Goal: Task Accomplishment & Management: Use online tool/utility

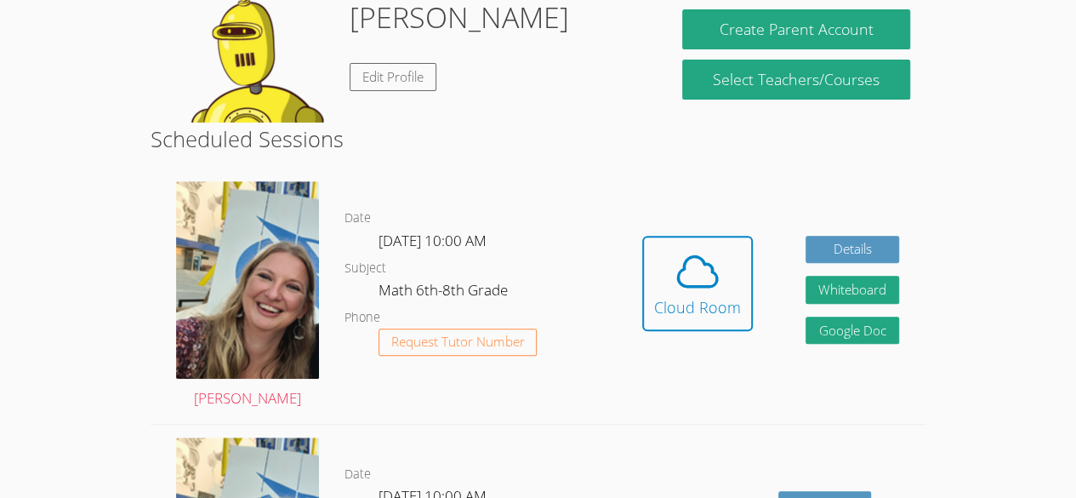
scroll to position [274, 0]
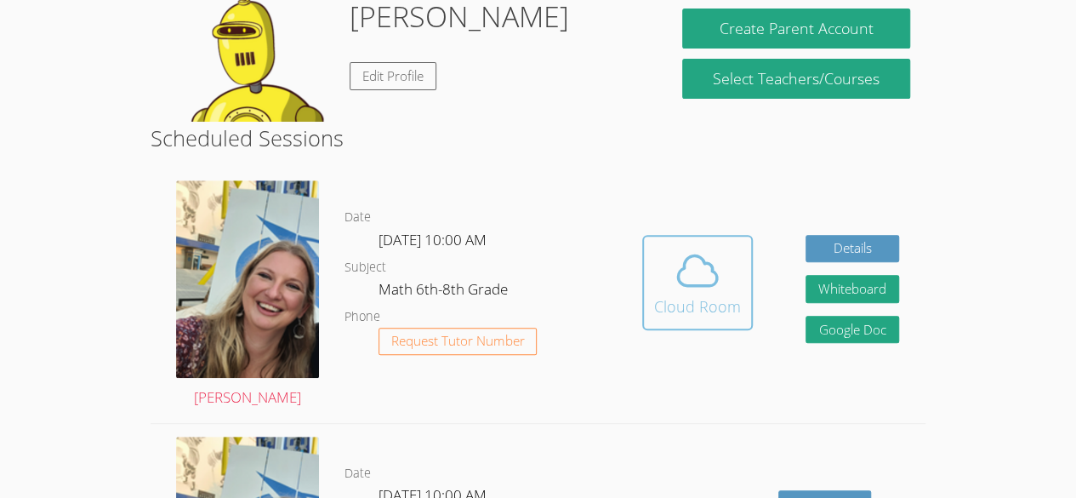
click at [699, 247] on icon at bounding box center [698, 271] width 48 height 48
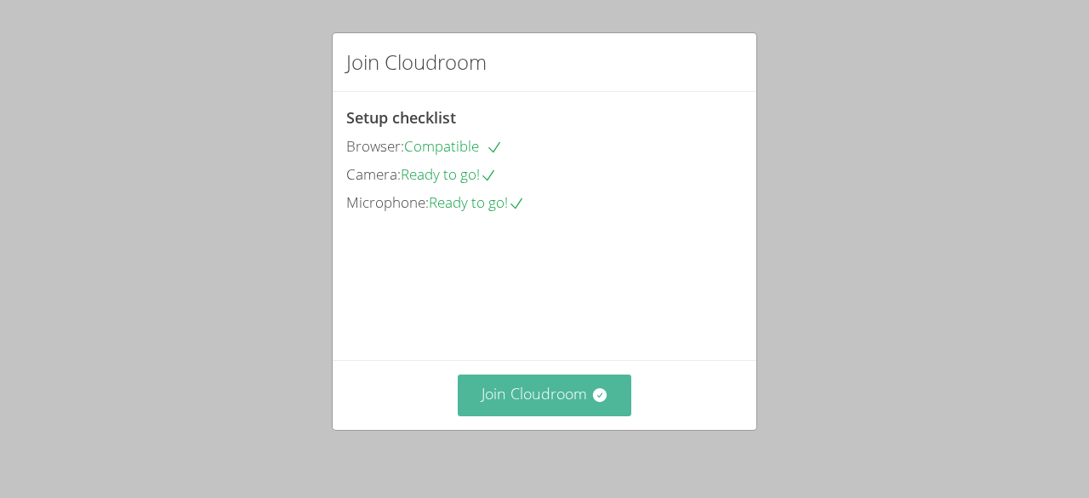
click at [569, 386] on button "Join Cloudroom" at bounding box center [545, 395] width 174 height 42
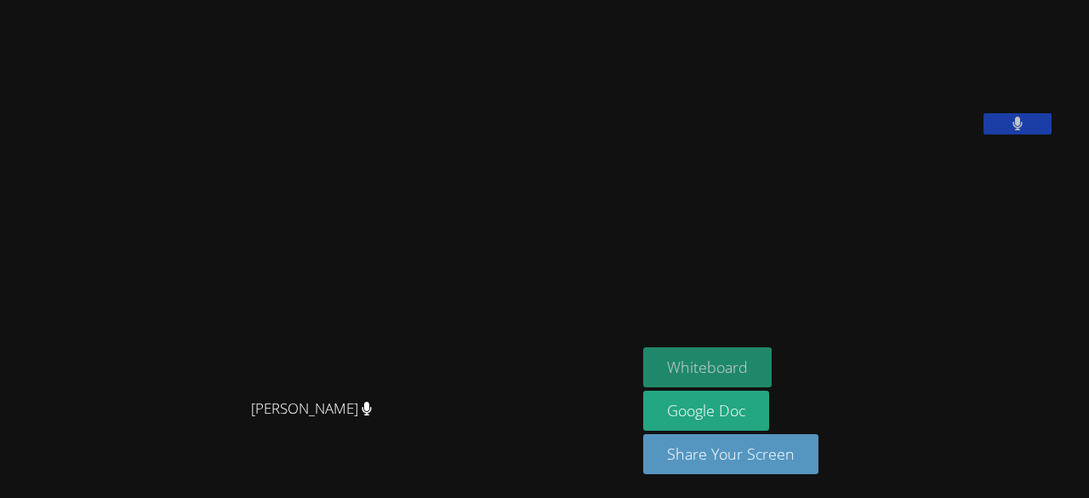
click at [754, 379] on button "Whiteboard" at bounding box center [707, 367] width 128 height 40
